Goal: Information Seeking & Learning: Learn about a topic

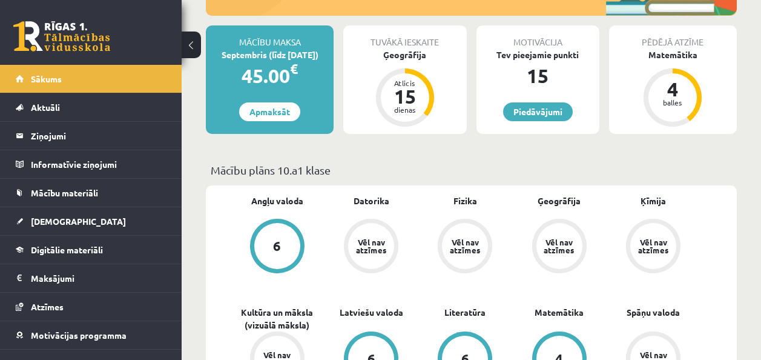
scroll to position [242, 0]
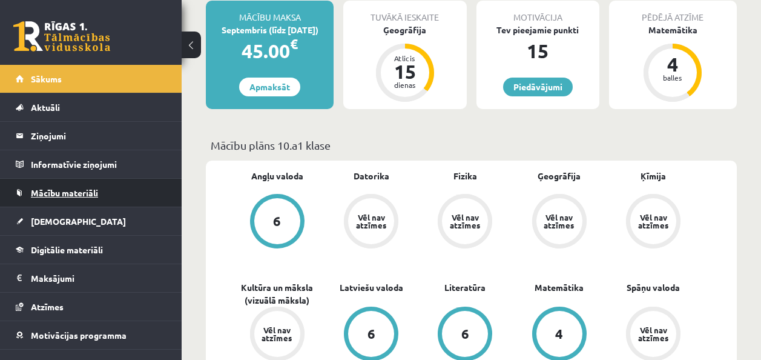
click at [97, 185] on link "Mācību materiāli" at bounding box center [91, 193] width 151 height 28
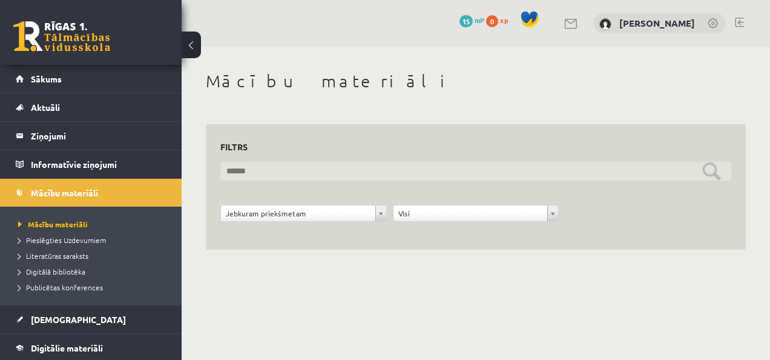
click at [324, 168] on input "text" at bounding box center [475, 171] width 511 height 19
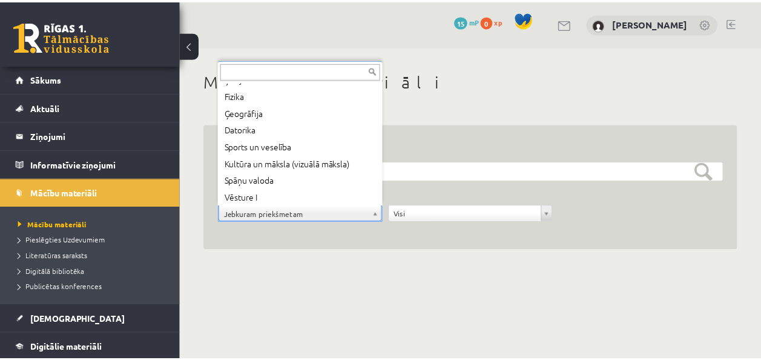
scroll to position [99, 0]
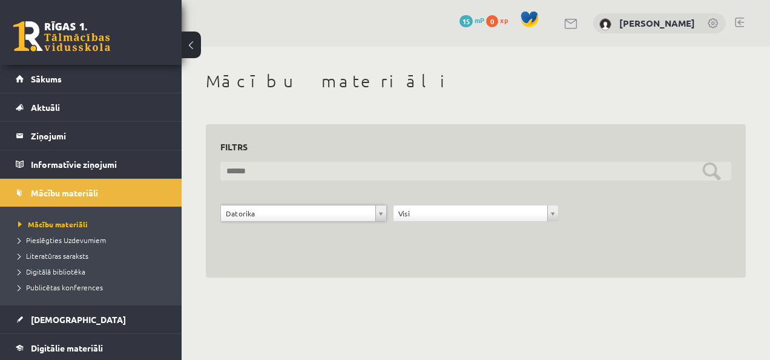
click at [369, 176] on input "text" at bounding box center [475, 171] width 511 height 19
click at [711, 173] on input "********" at bounding box center [475, 171] width 511 height 19
type input "********"
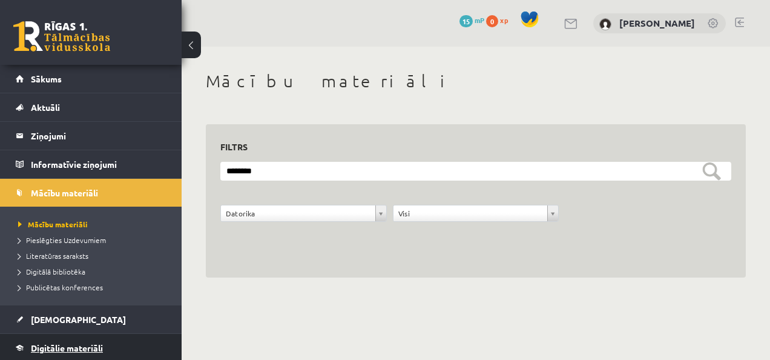
click at [76, 343] on span "Digitālie materiāli" at bounding box center [67, 347] width 72 height 11
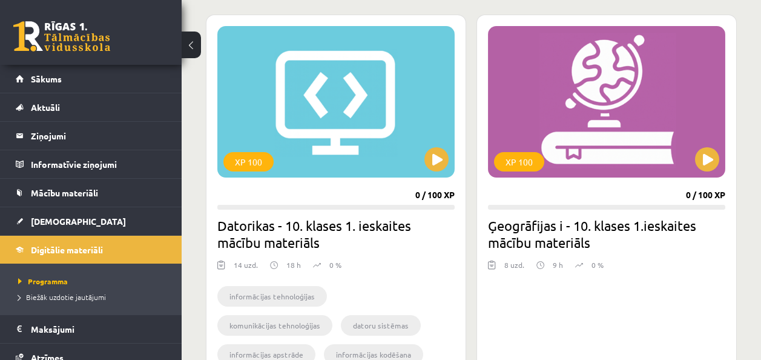
scroll to position [270, 0]
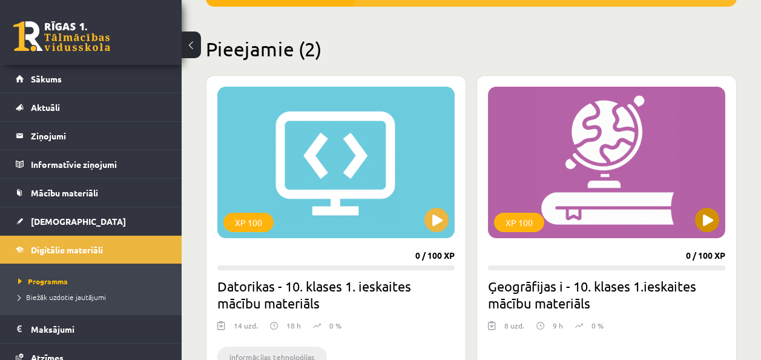
click at [570, 218] on div "XP 100" at bounding box center [606, 162] width 237 height 151
click at [504, 215] on div "XP 100" at bounding box center [519, 221] width 50 height 19
click at [556, 225] on div "XP 100" at bounding box center [606, 162] width 237 height 151
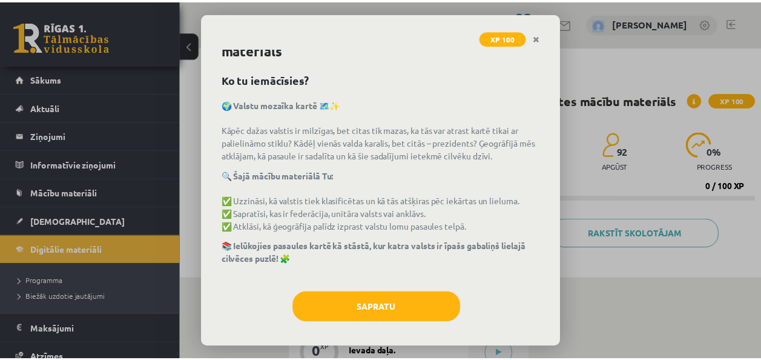
scroll to position [33, 0]
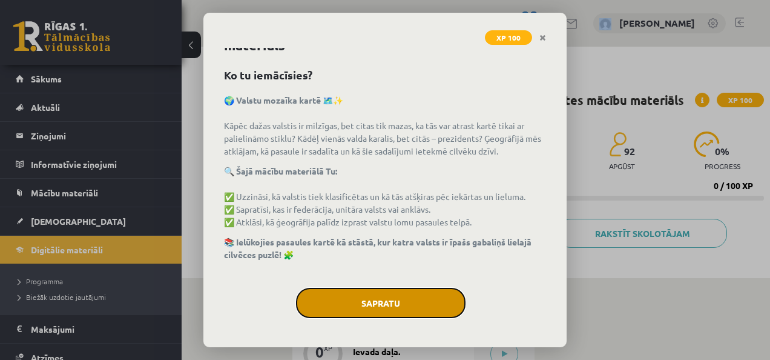
click at [337, 311] on button "Sapratu" at bounding box center [380, 303] width 169 height 30
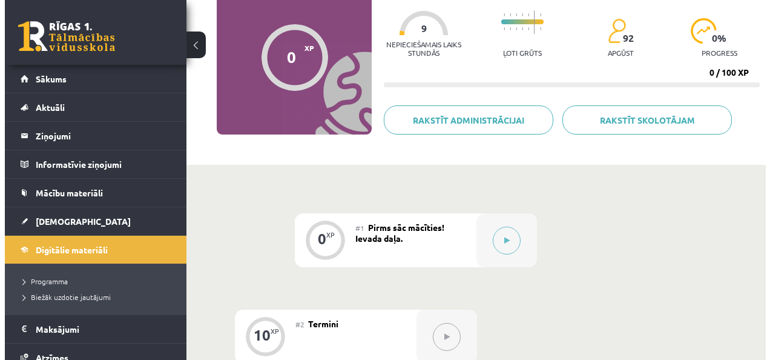
scroll to position [121, 0]
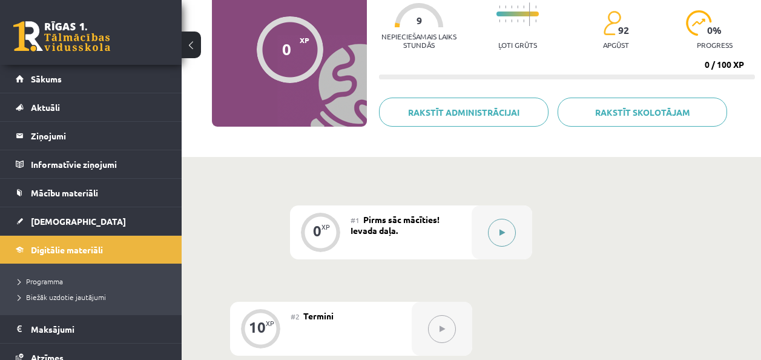
click at [495, 234] on button at bounding box center [502, 233] width 28 height 28
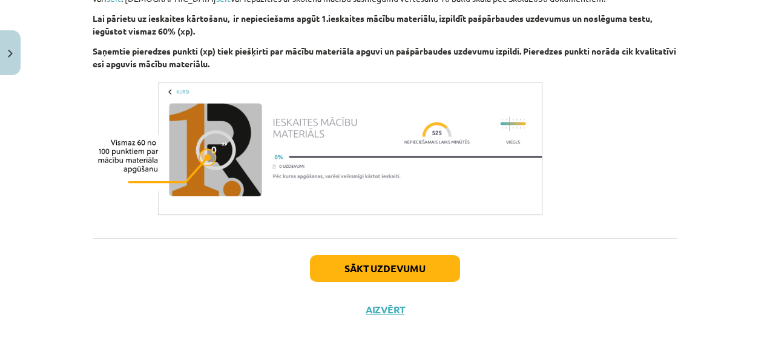
scroll to position [780, 0]
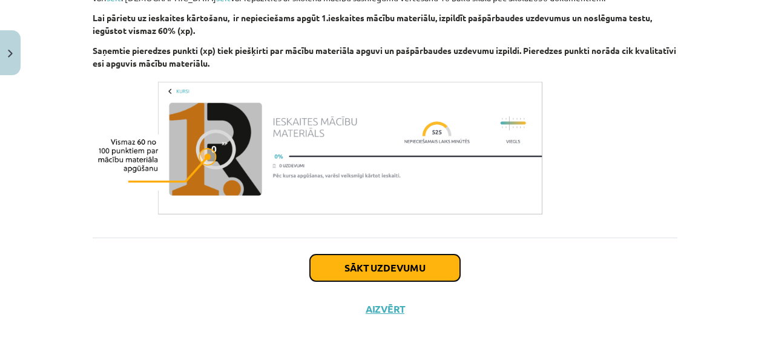
click at [349, 271] on button "Sākt uzdevumu" at bounding box center [385, 267] width 150 height 27
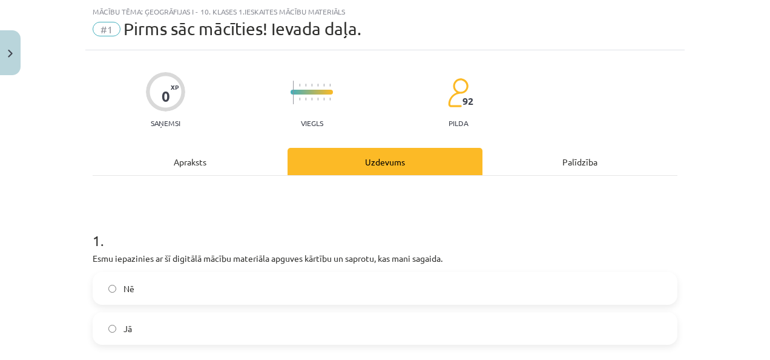
scroll to position [91, 0]
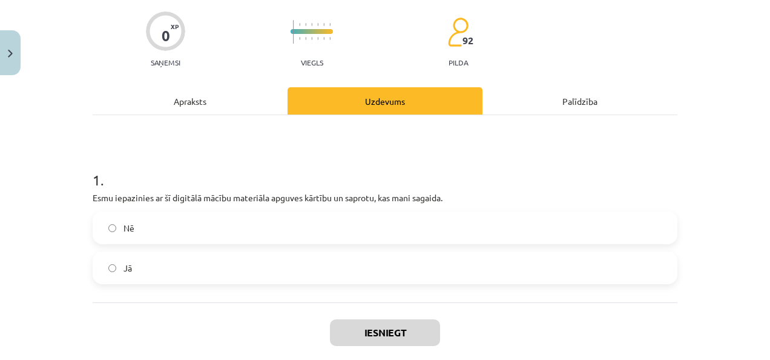
click at [112, 262] on label "Jā" at bounding box center [385, 267] width 582 height 30
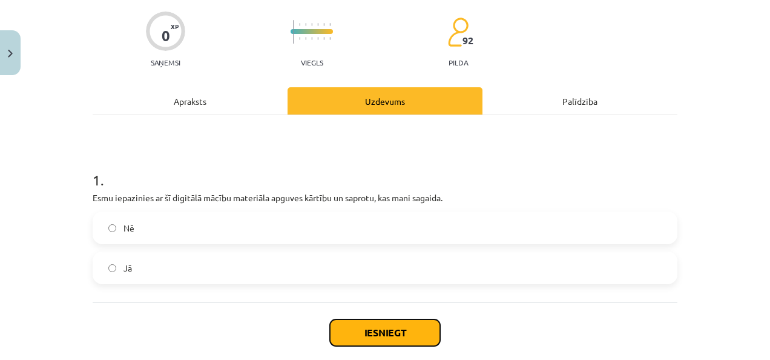
click at [330, 322] on button "Iesniegt" at bounding box center [385, 332] width 110 height 27
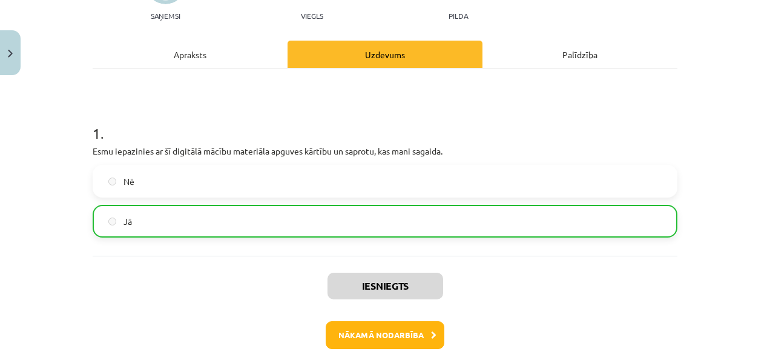
scroll to position [194, 0]
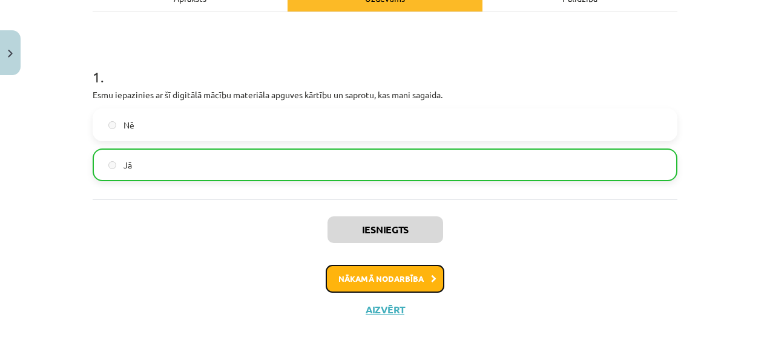
click at [409, 275] on button "Nākamā nodarbība" at bounding box center [385, 279] width 119 height 28
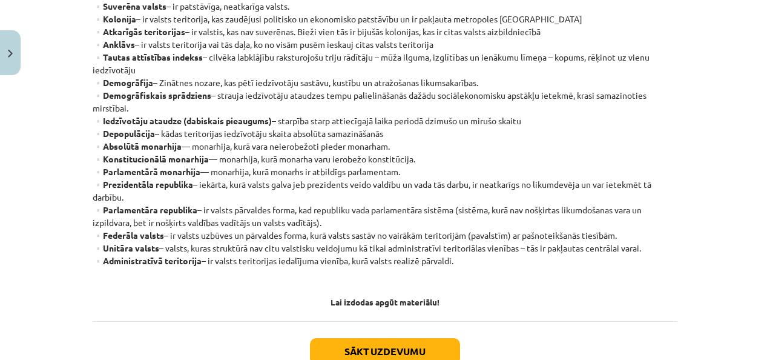
scroll to position [416, 0]
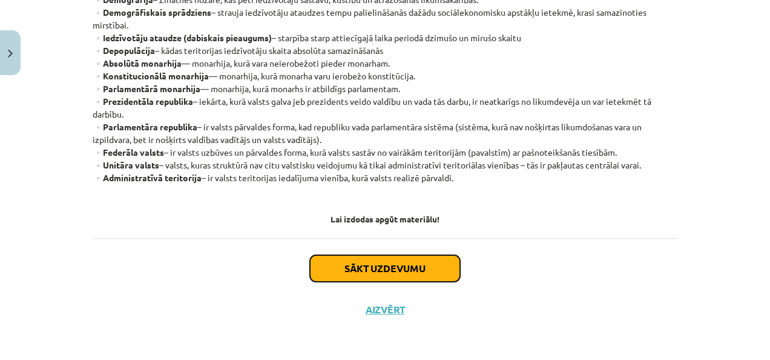
click at [375, 263] on button "Sākt uzdevumu" at bounding box center [385, 268] width 150 height 27
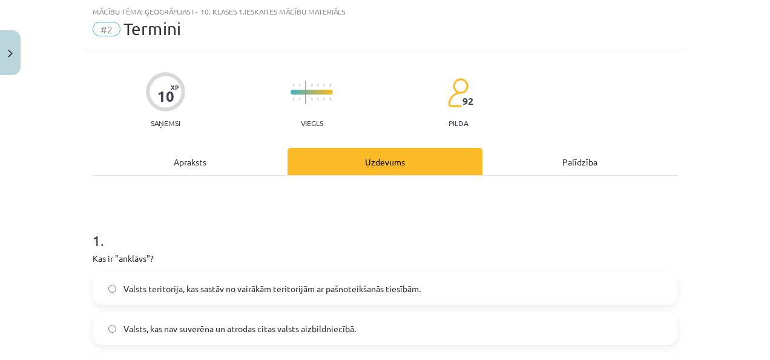
scroll to position [91, 0]
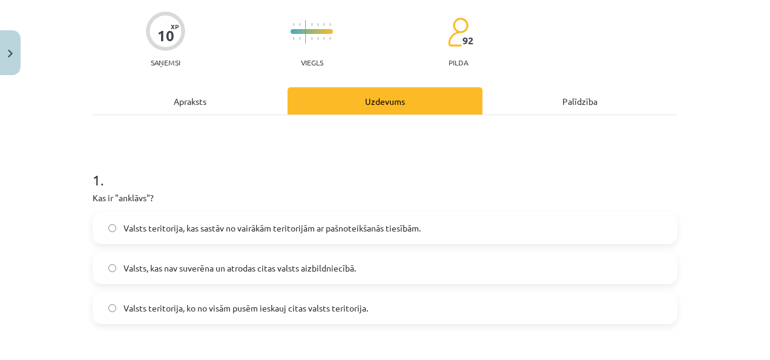
click at [165, 302] on label "Valsts teritorija, ko no visām pusēm ieskauj citas valsts teritorija." at bounding box center [385, 307] width 582 height 30
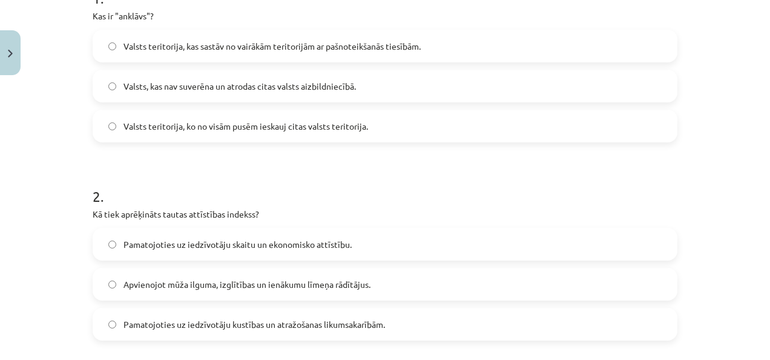
scroll to position [333, 0]
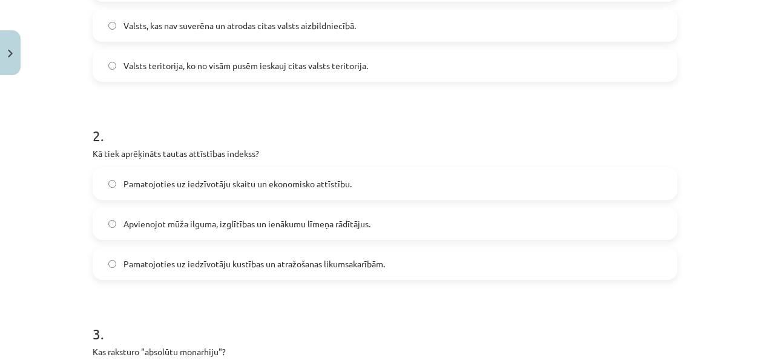
click at [212, 234] on label "Apvienojot mūža ilguma, izglītības un ienākumu līmeņa rādītājus." at bounding box center [385, 223] width 582 height 30
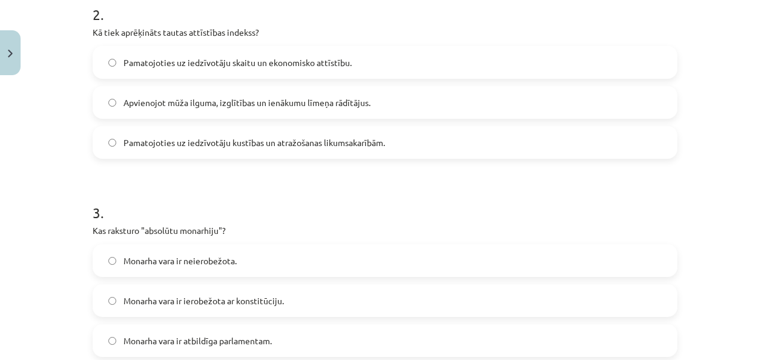
scroll to position [515, 0]
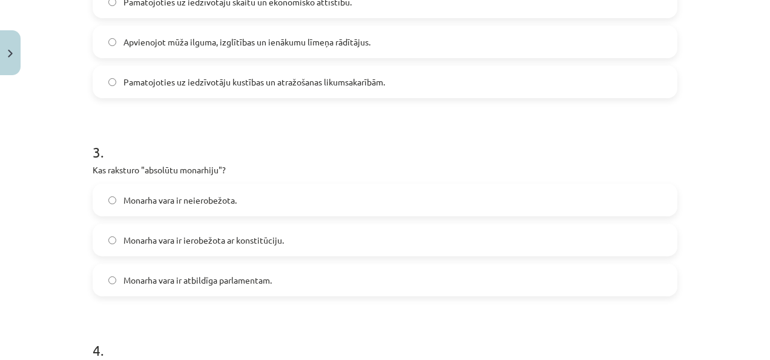
click at [222, 197] on span "Monarha vara ir neierobežota." at bounding box center [179, 200] width 113 height 13
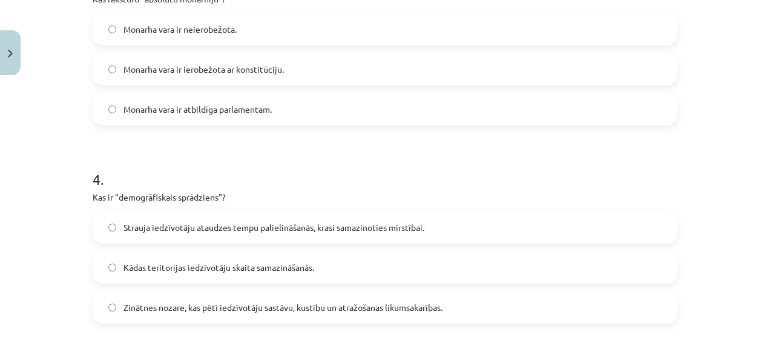
scroll to position [696, 0]
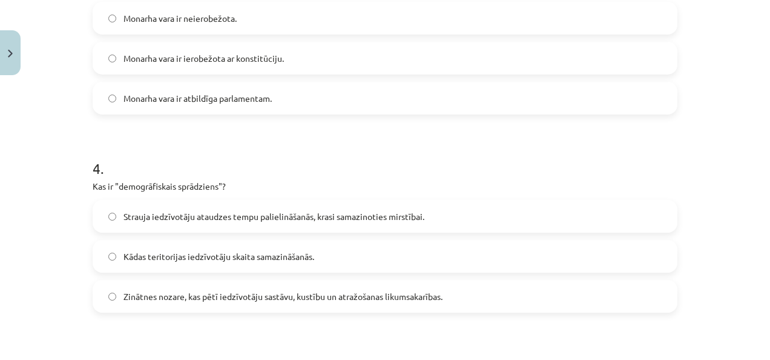
click at [275, 216] on span "Strauja iedzīvotāju ataudzes tempu palielināšanās, krasi samazinoties mirstībai." at bounding box center [273, 216] width 301 height 13
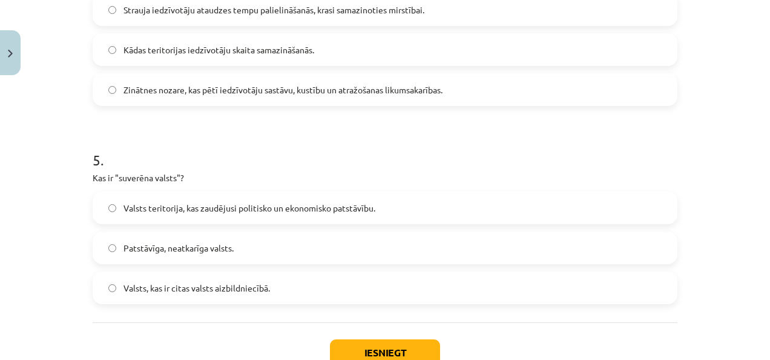
scroll to position [938, 0]
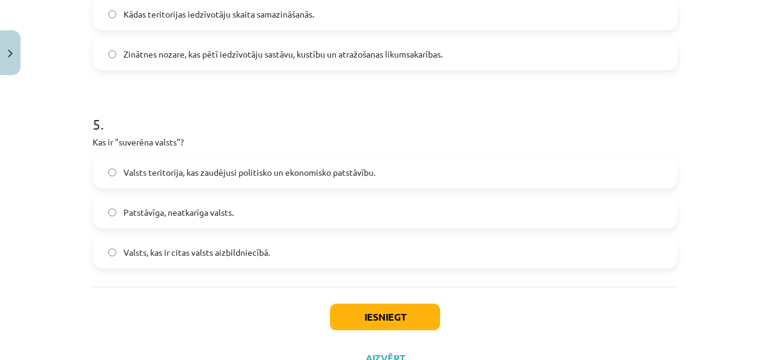
click at [272, 211] on label "Patstāvīga, neatkarīga valsts." at bounding box center [385, 212] width 582 height 30
click at [412, 330] on div "Iesniegt Aizvērt" at bounding box center [385, 328] width 585 height 85
click at [415, 318] on button "Iesniegt" at bounding box center [385, 316] width 110 height 27
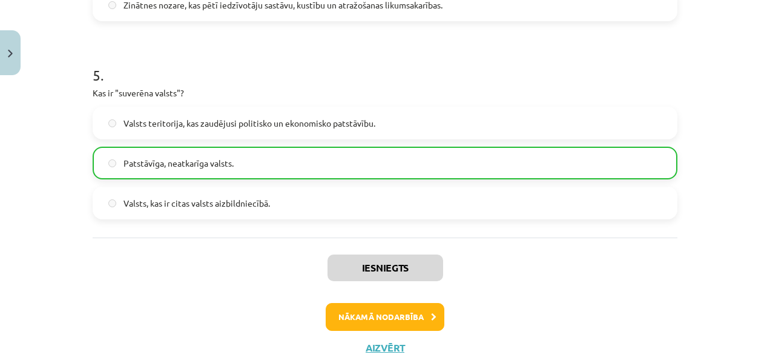
scroll to position [1025, 0]
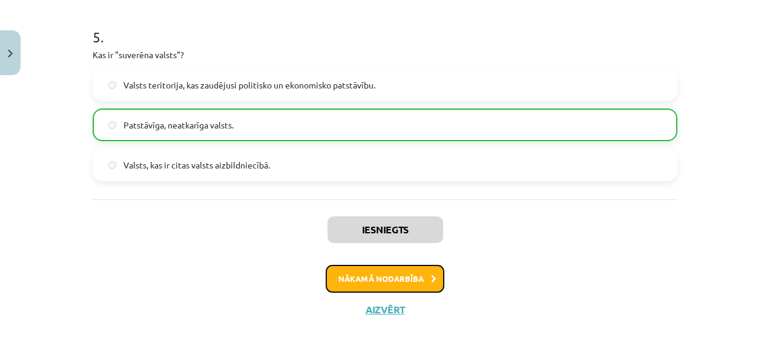
click at [346, 271] on button "Nākamā nodarbība" at bounding box center [385, 279] width 119 height 28
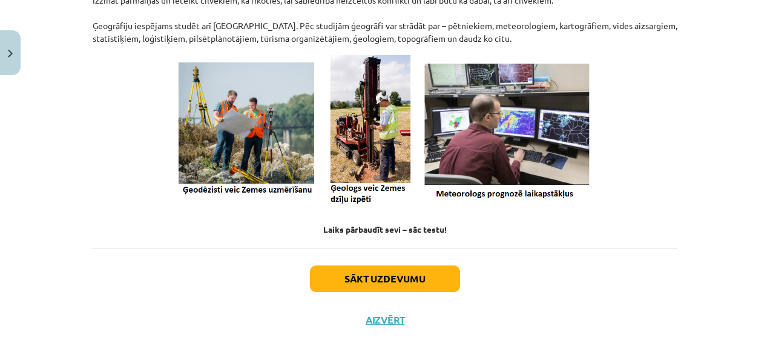
scroll to position [575, 0]
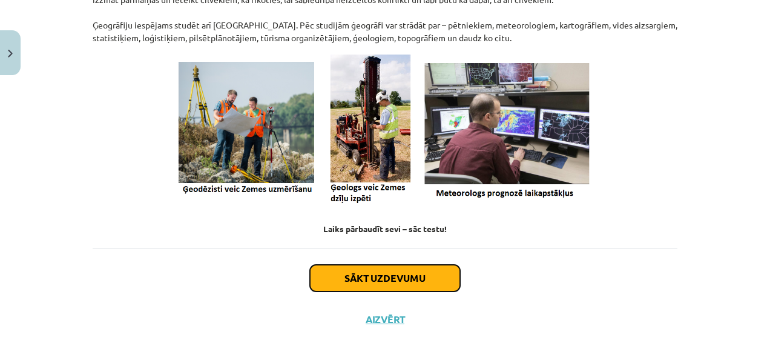
click at [377, 276] on button "Sākt uzdevumu" at bounding box center [385, 278] width 150 height 27
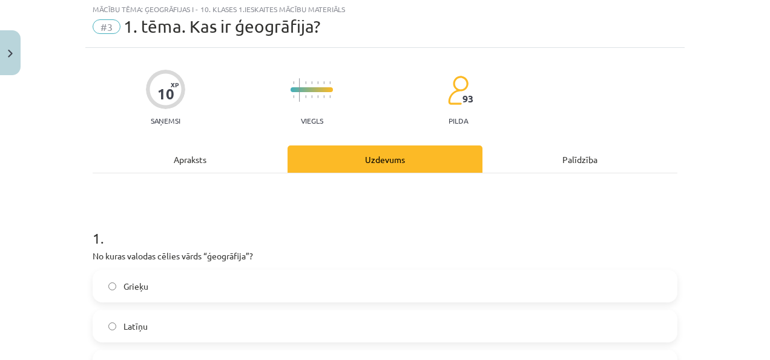
scroll to position [30, 0]
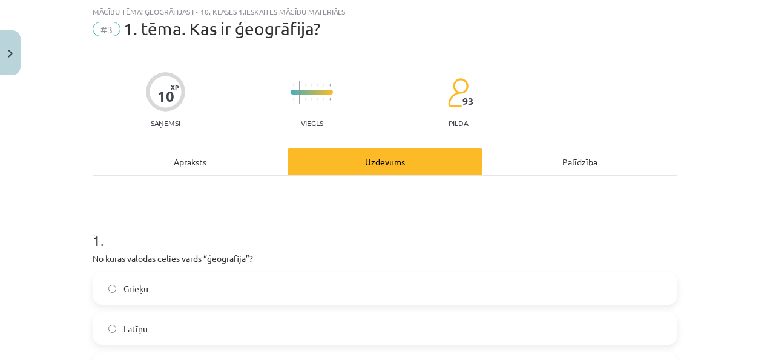
click at [123, 296] on label "Grieķu" at bounding box center [385, 288] width 582 height 30
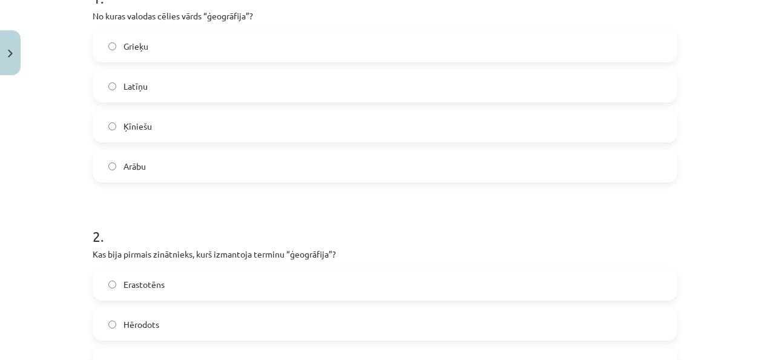
scroll to position [333, 0]
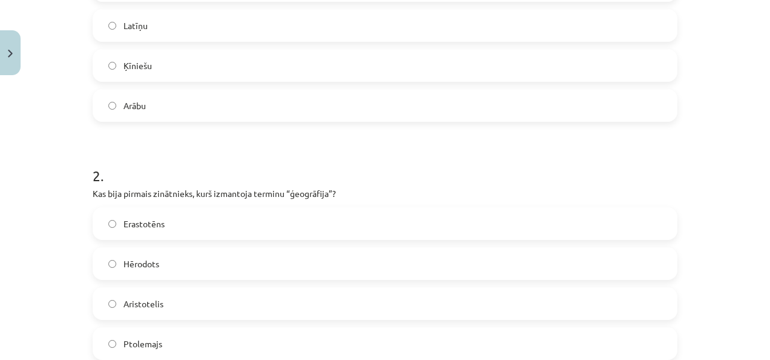
click at [138, 232] on label "Erastotēns" at bounding box center [385, 223] width 582 height 30
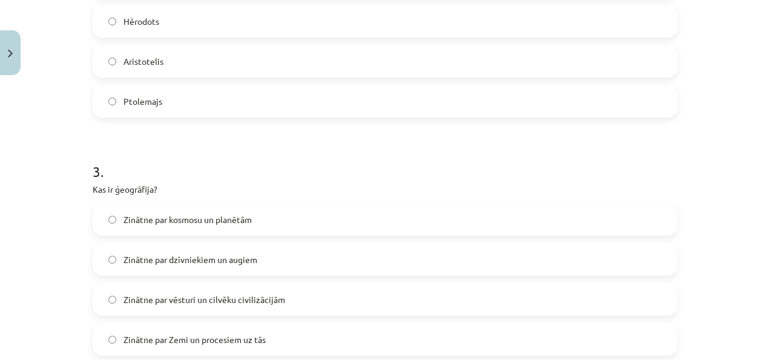
scroll to position [636, 0]
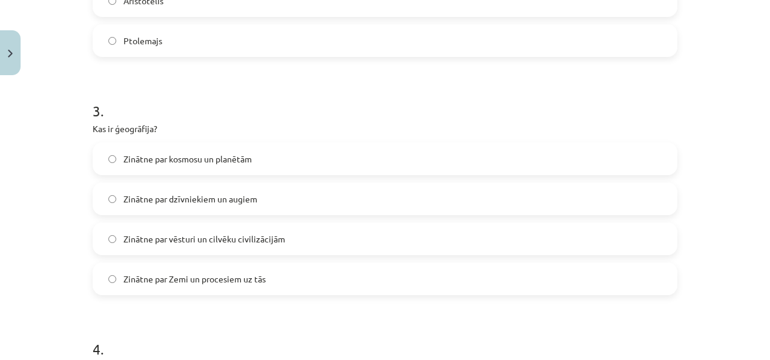
click at [182, 287] on label "Zinātne par Zemi un procesiem uz tās" at bounding box center [385, 278] width 582 height 30
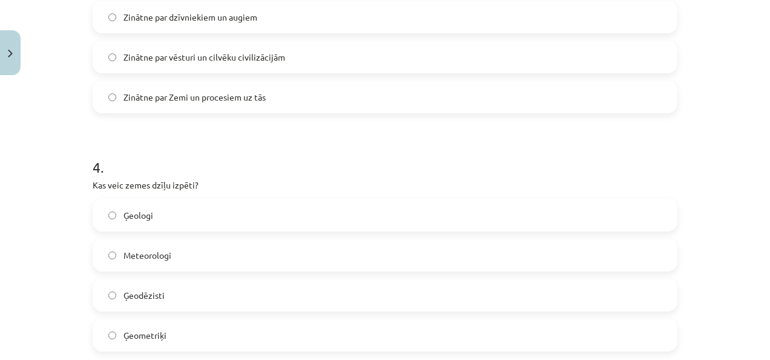
scroll to position [878, 0]
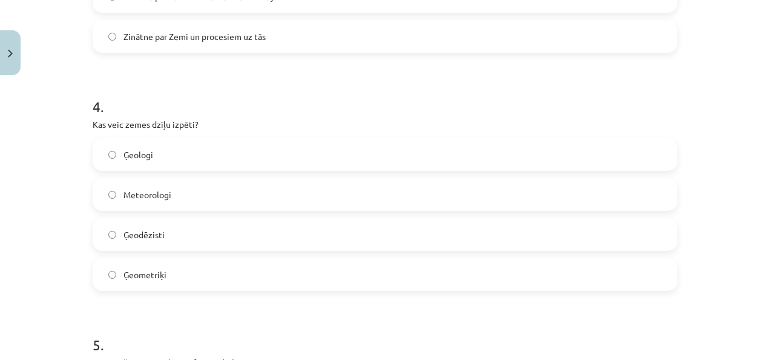
click at [196, 161] on label "Ģeologi" at bounding box center [385, 154] width 582 height 30
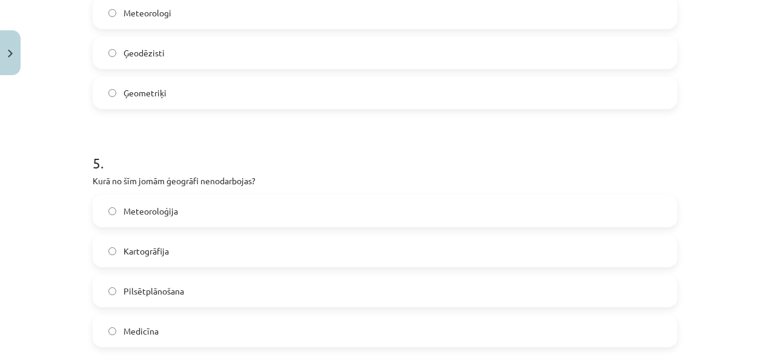
scroll to position [1120, 0]
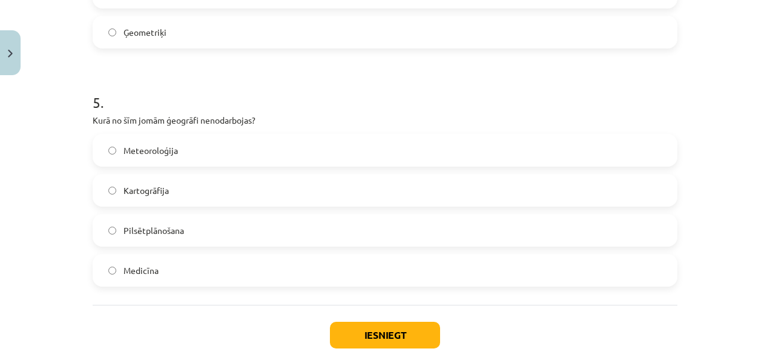
click at [190, 273] on label "Medicīna" at bounding box center [385, 270] width 582 height 30
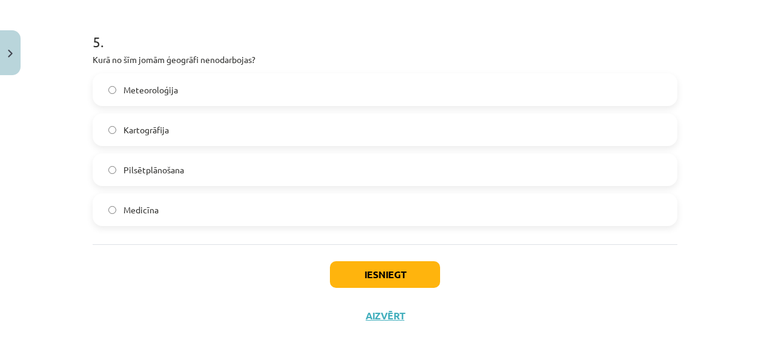
click at [323, 272] on div "Iesniegt Aizvērt" at bounding box center [385, 286] width 585 height 85
click at [332, 272] on button "Iesniegt" at bounding box center [385, 274] width 110 height 27
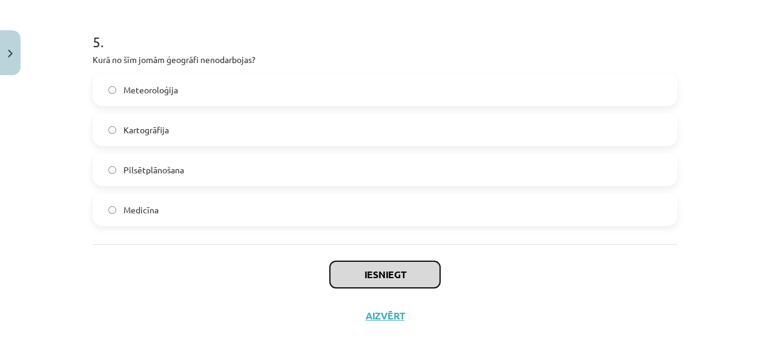
click at [332, 271] on button "Iesniegt" at bounding box center [385, 274] width 110 height 27
click at [359, 274] on button "Iesniegt" at bounding box center [385, 274] width 110 height 27
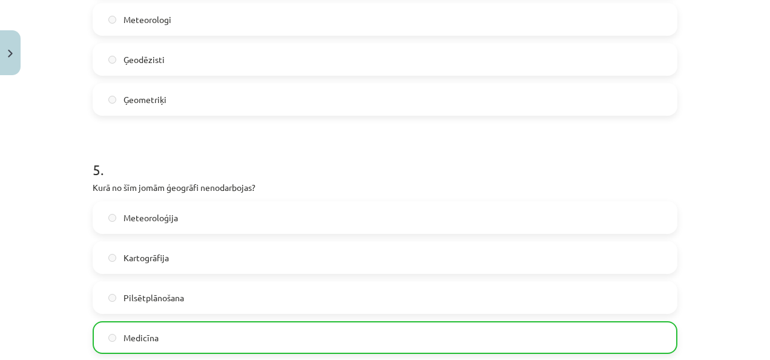
scroll to position [878, 0]
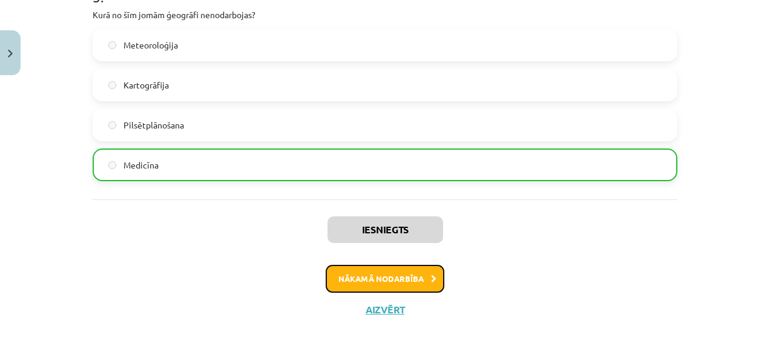
click at [384, 272] on button "Nākamā nodarbība" at bounding box center [385, 279] width 119 height 28
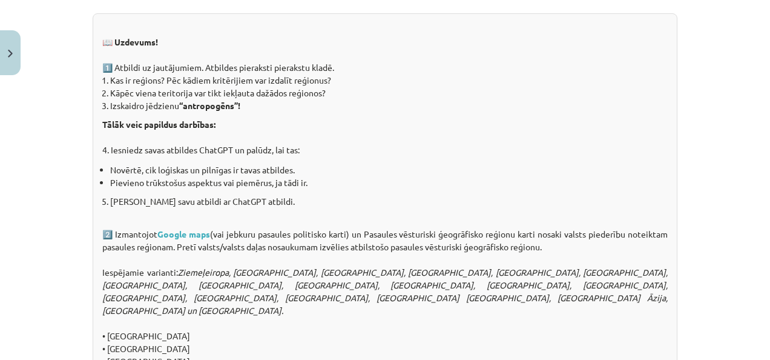
scroll to position [1029, 0]
